Goal: Obtain resource: Download file/media

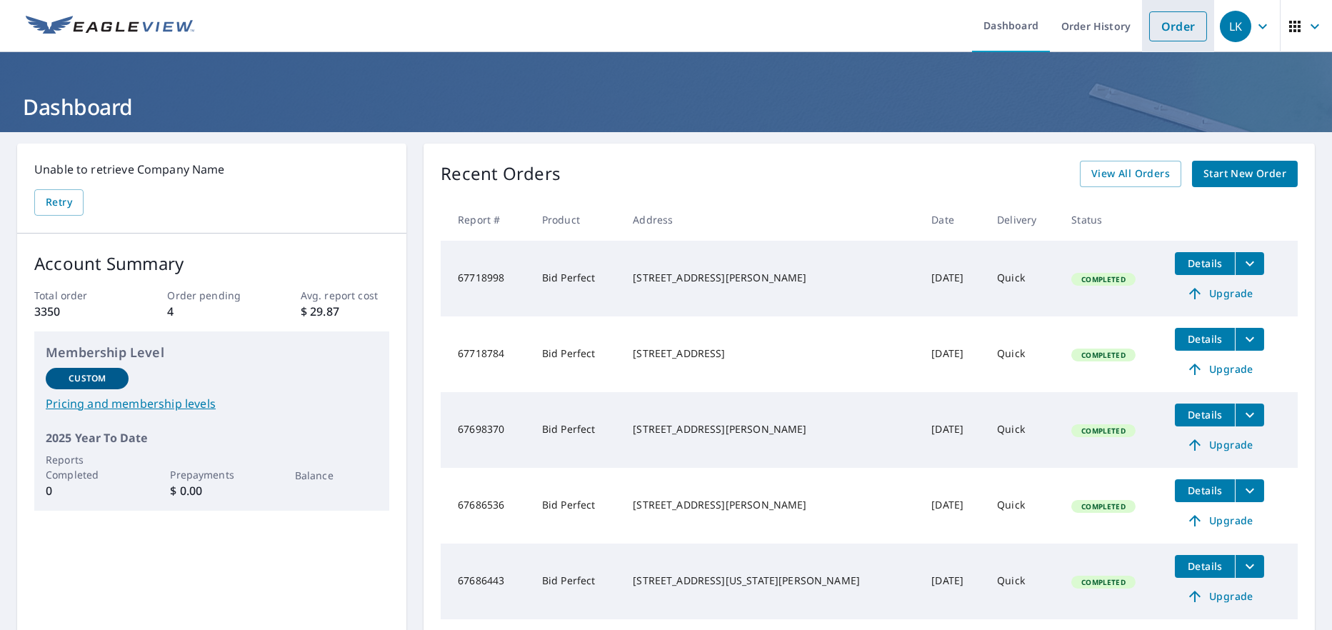
click at [1180, 32] on link "Order" at bounding box center [1178, 26] width 58 height 30
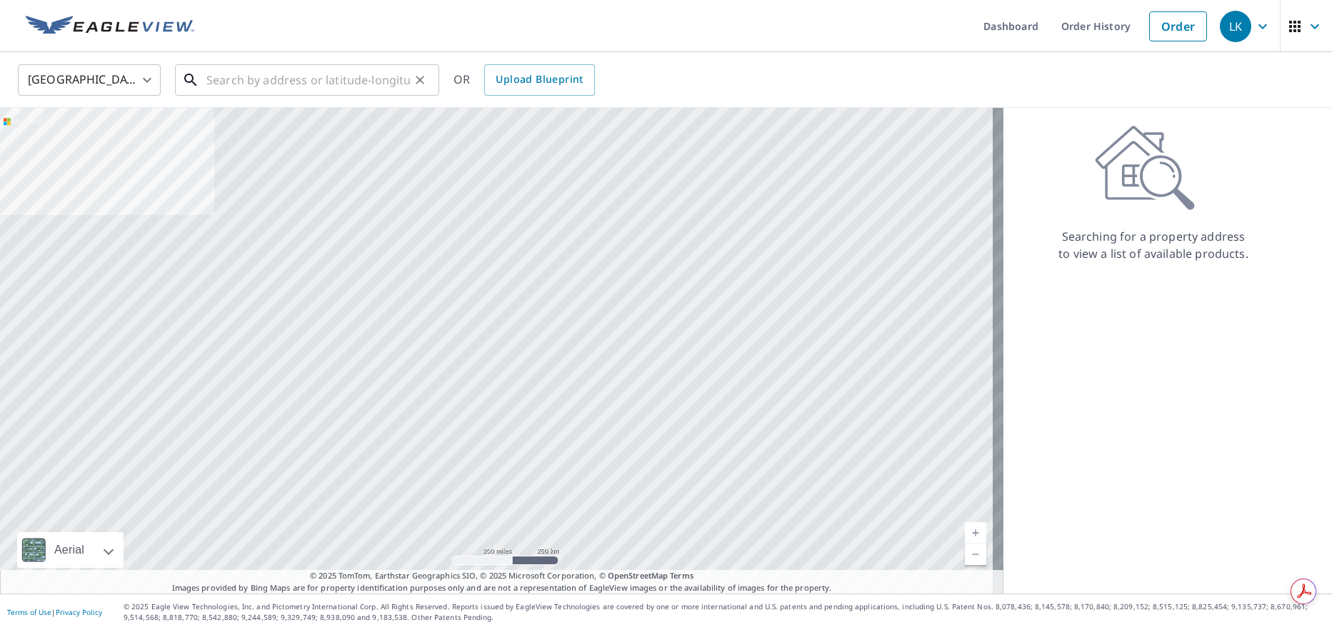
click at [281, 76] on input "text" at bounding box center [307, 80] width 203 height 40
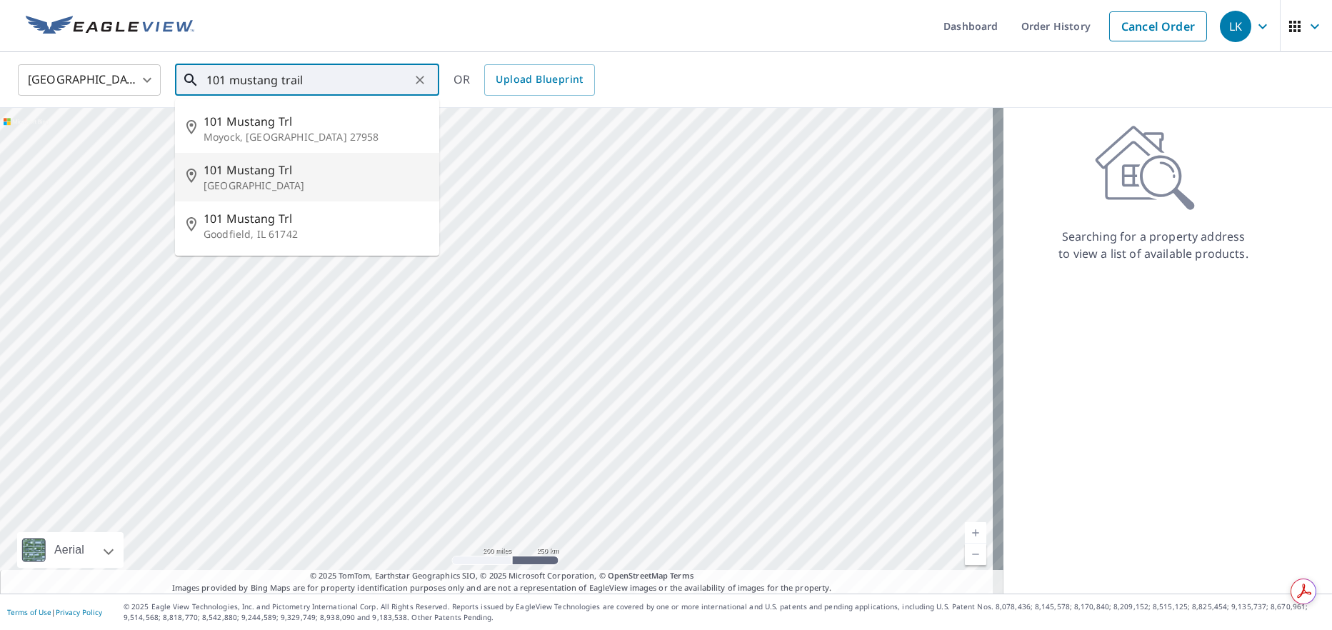
click at [231, 184] on p "[GEOGRAPHIC_DATA]" at bounding box center [315, 186] width 224 height 14
type input "[STREET_ADDRESS]"
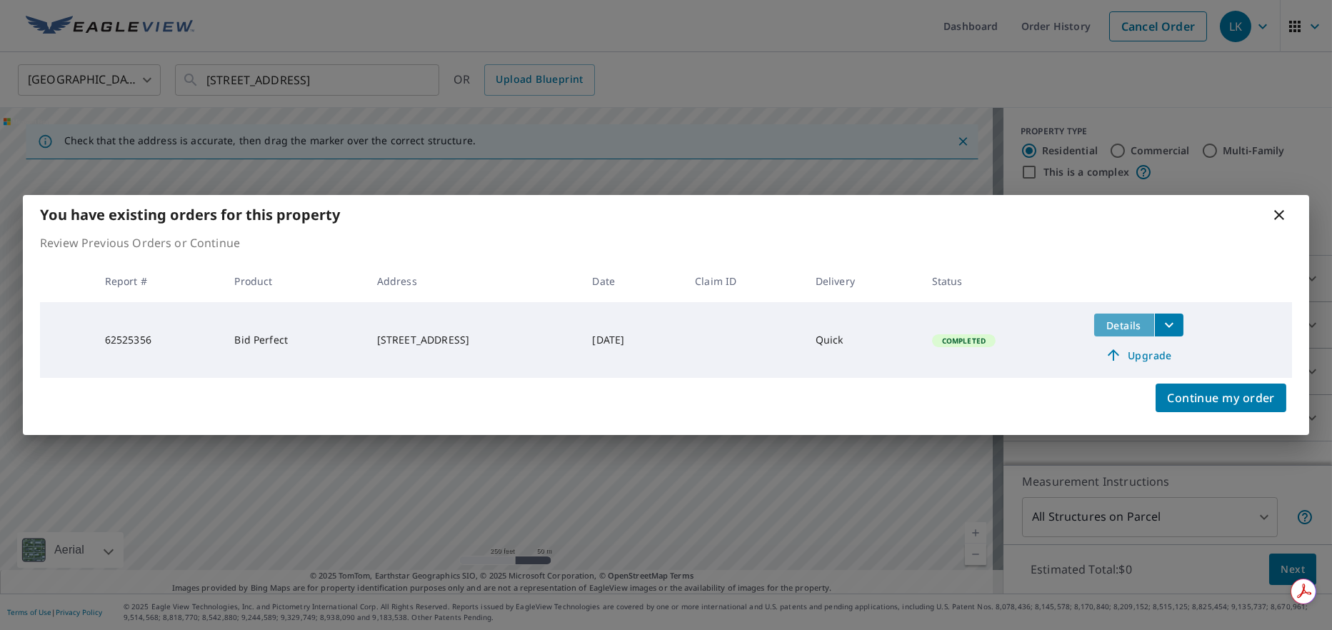
click at [1139, 326] on span "Details" at bounding box center [1123, 325] width 43 height 14
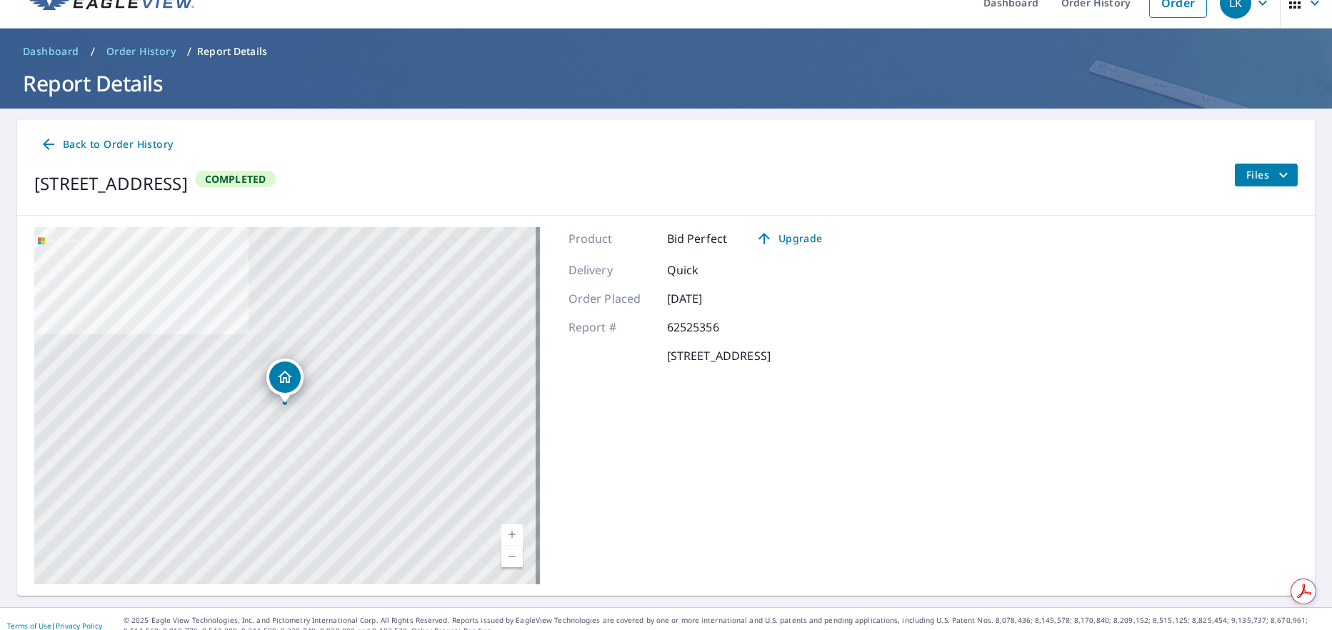
scroll to position [36, 0]
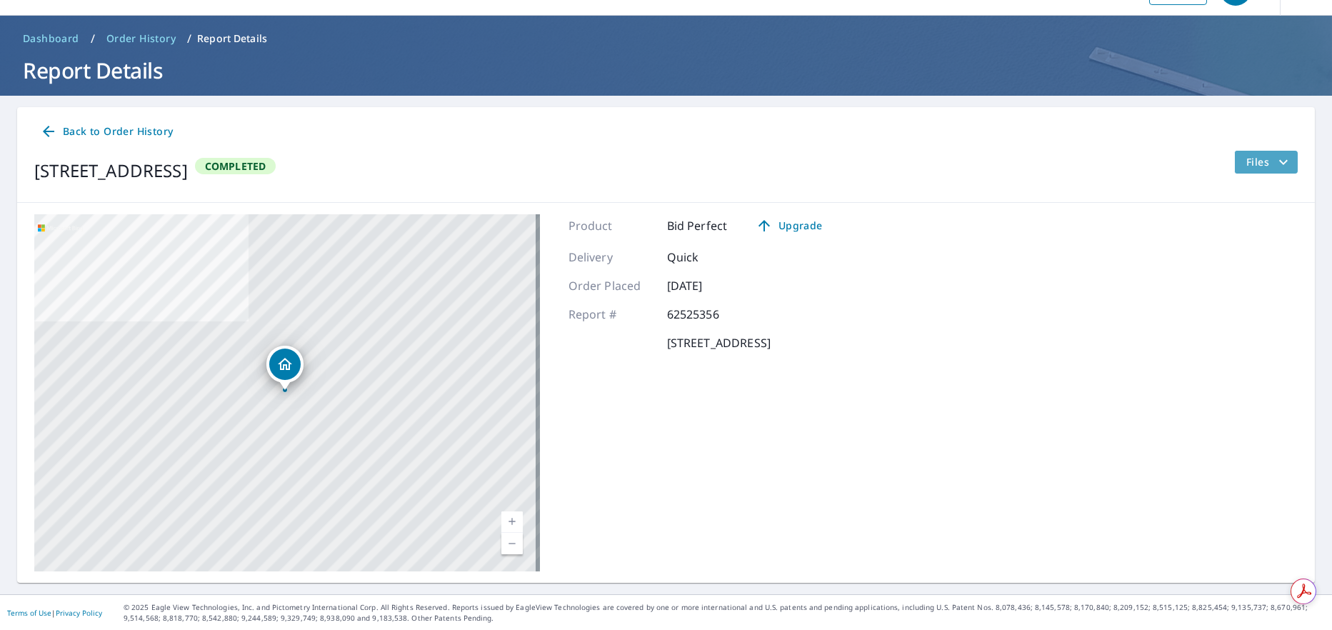
click at [1275, 161] on icon "filesDropdownBtn-62525356" at bounding box center [1283, 162] width 17 height 17
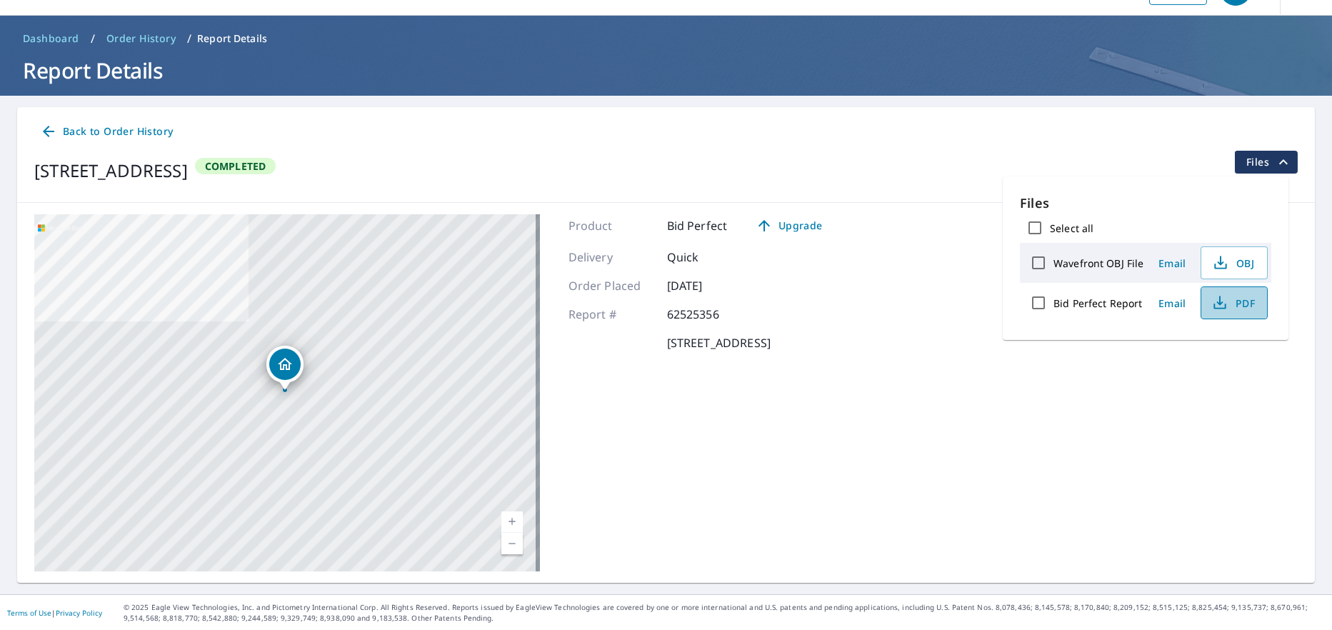
click at [1226, 305] on span "PDF" at bounding box center [1233, 302] width 46 height 17
